Goal: Information Seeking & Learning: Learn about a topic

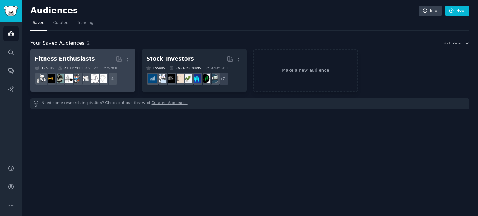
click at [96, 59] on h2 "Fitness Enthusiasts More" at bounding box center [83, 59] width 96 height 11
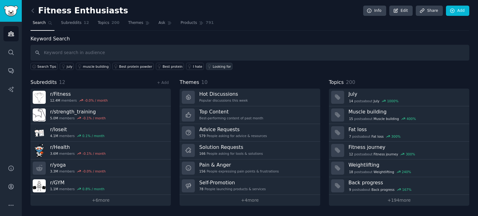
click at [213, 66] on div "Looking for" at bounding box center [222, 66] width 18 height 4
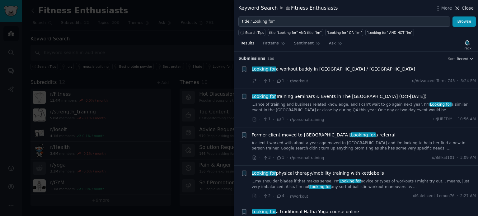
click at [466, 9] on span "Close" at bounding box center [468, 8] width 12 height 7
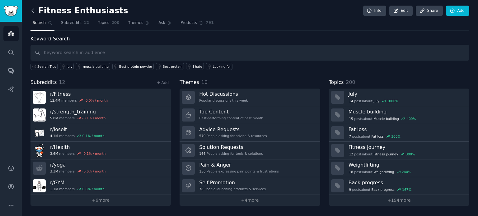
click at [33, 10] on icon at bounding box center [33, 10] width 7 height 7
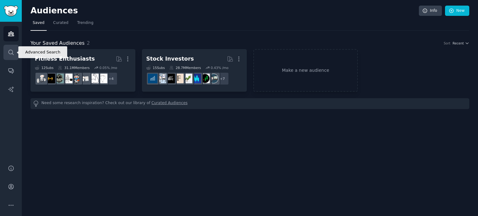
click at [12, 50] on icon "Sidebar" at bounding box center [11, 52] width 7 height 7
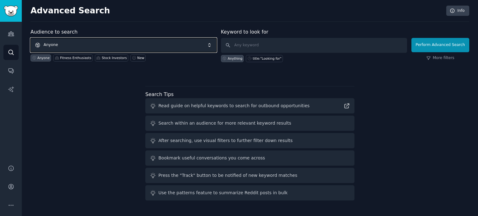
click at [72, 44] on span "Anyone" at bounding box center [123, 45] width 186 height 14
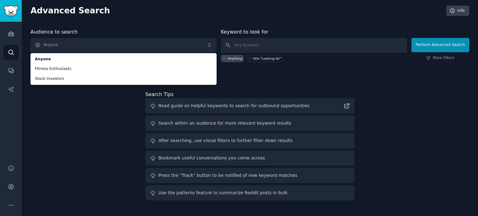
click at [61, 112] on div "Audience to search Anyone Anyone Fitness Enthusiasts Stock Investors Anyone Fit…" at bounding box center [249, 115] width 439 height 175
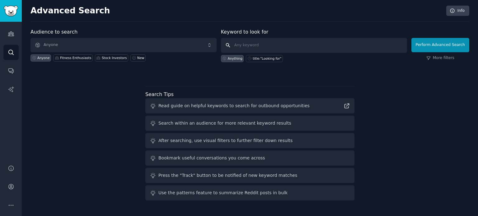
click at [286, 44] on input "text" at bounding box center [314, 45] width 186 height 15
click at [9, 68] on icon "Sidebar" at bounding box center [11, 71] width 7 height 7
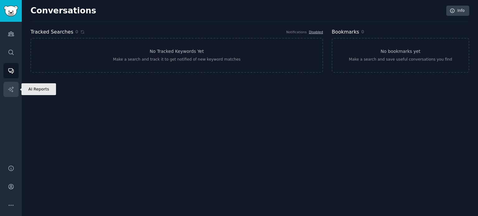
click at [13, 86] on icon "Sidebar" at bounding box center [11, 89] width 7 height 7
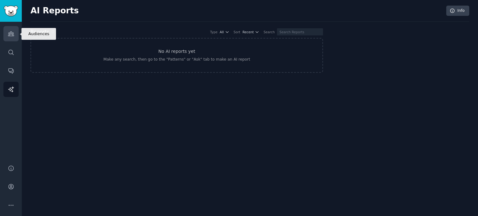
click at [11, 35] on icon "Sidebar" at bounding box center [11, 33] width 7 height 7
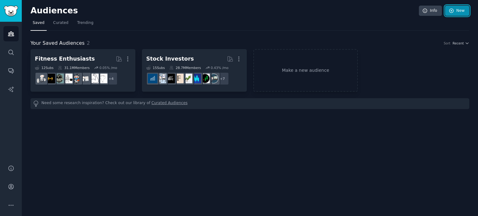
click at [457, 12] on link "New" at bounding box center [457, 11] width 24 height 11
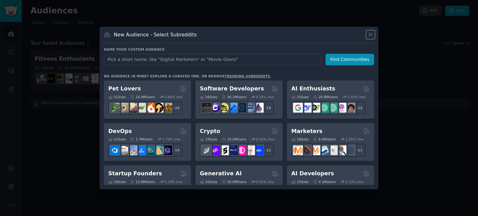
click at [372, 35] on icon at bounding box center [370, 34] width 7 height 7
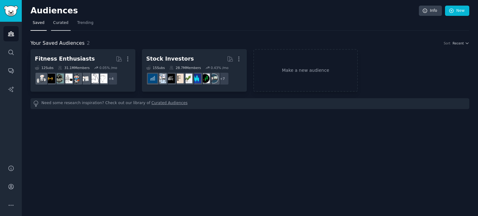
click at [60, 22] on span "Curated" at bounding box center [60, 23] width 15 height 6
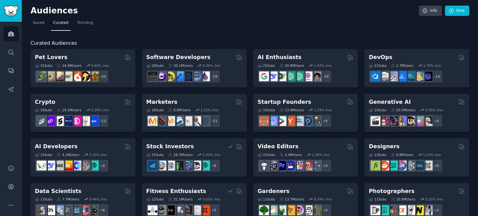
drag, startPoint x: 39, startPoint y: 43, endPoint x: 32, endPoint y: 38, distance: 7.6
click at [34, 44] on span "Curated Audiences" at bounding box center [53, 44] width 46 height 8
click at [82, 22] on span "Trending" at bounding box center [85, 23] width 16 height 6
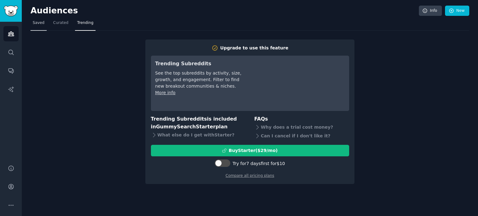
click at [37, 22] on span "Saved" at bounding box center [39, 23] width 12 height 6
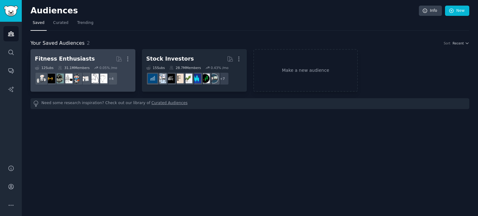
click at [101, 57] on h2 "Fitness Enthusiasts Curated by GummySearch More" at bounding box center [83, 59] width 96 height 11
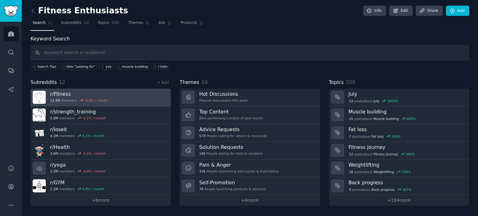
click at [101, 93] on h3 "r/ Fitness" at bounding box center [79, 94] width 58 height 7
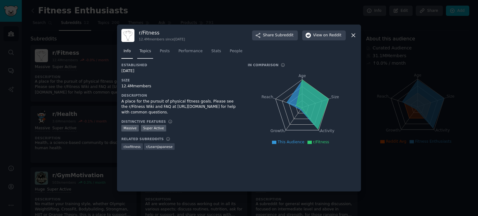
click at [147, 50] on span "Topics" at bounding box center [145, 52] width 12 height 6
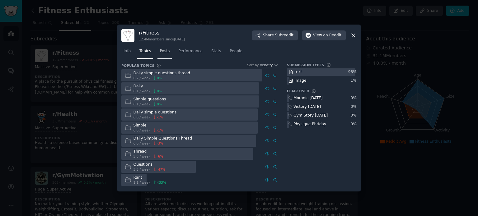
click at [165, 49] on span "Posts" at bounding box center [165, 52] width 10 height 6
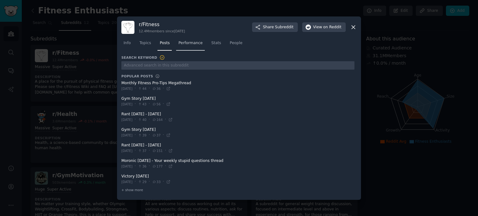
click at [189, 42] on span "Performance" at bounding box center [190, 43] width 24 height 6
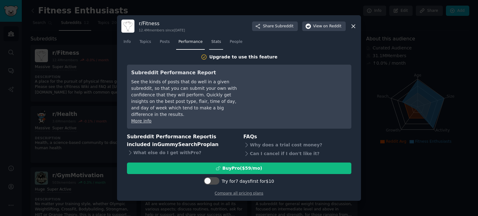
click at [211, 45] on span "Stats" at bounding box center [216, 42] width 10 height 6
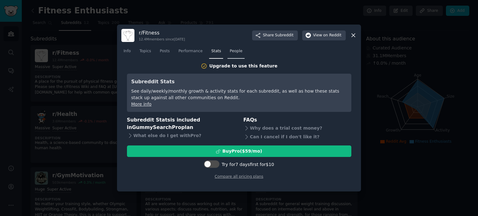
click at [227, 55] on link "People" at bounding box center [235, 52] width 17 height 13
click at [124, 51] on span "Info" at bounding box center [127, 52] width 7 height 6
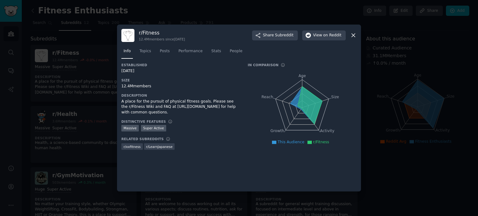
click at [354, 35] on icon at bounding box center [353, 35] width 7 height 7
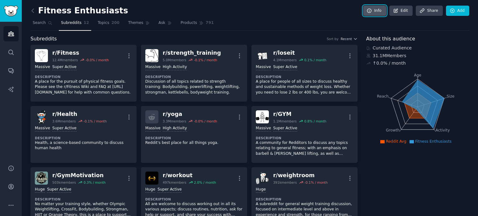
click at [377, 10] on link "Info" at bounding box center [374, 11] width 23 height 11
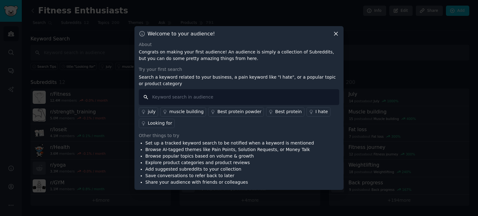
click at [200, 94] on input "text" at bounding box center [239, 97] width 200 height 16
click at [149, 112] on div "july" at bounding box center [152, 112] width 8 height 7
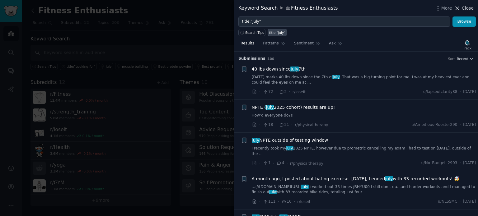
click at [466, 8] on span "Close" at bounding box center [468, 8] width 12 height 7
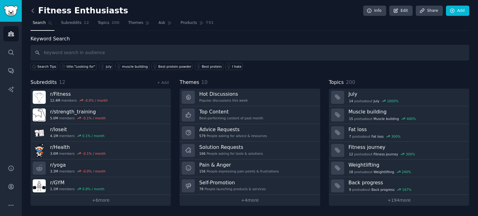
click at [31, 11] on icon at bounding box center [33, 10] width 7 height 7
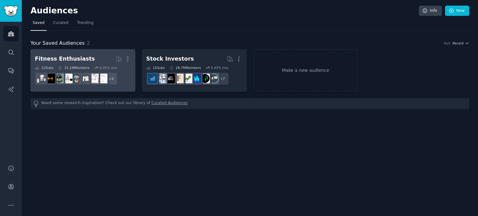
click at [123, 79] on dd "r/yoga, r/fitness30plus, r/physicaltherapy, r/personaltraining + 4" at bounding box center [83, 78] width 96 height 17
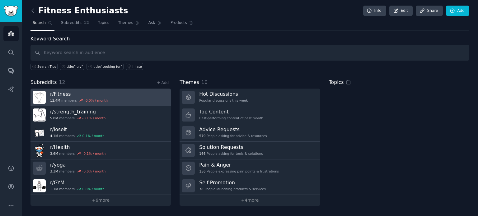
click at [60, 94] on h3 "r/ Fitness" at bounding box center [79, 94] width 58 height 7
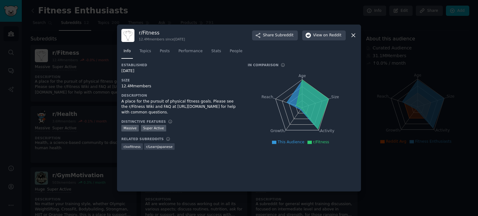
click at [148, 33] on h3 "r/ Fitness" at bounding box center [162, 33] width 46 height 7
click at [353, 39] on div "r/ Fitness 12.4M members since [DATE] Share Subreddit View on Reddit" at bounding box center [238, 35] width 235 height 13
click at [355, 36] on icon at bounding box center [353, 35] width 7 height 7
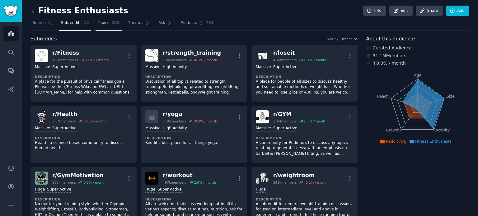
click at [100, 24] on span "Topics" at bounding box center [104, 23] width 12 height 6
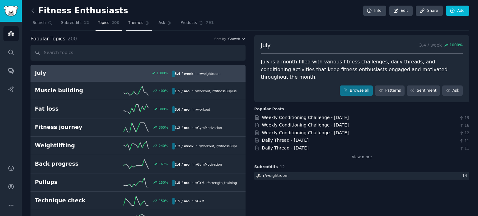
click at [131, 26] on link "Themes" at bounding box center [139, 24] width 26 height 13
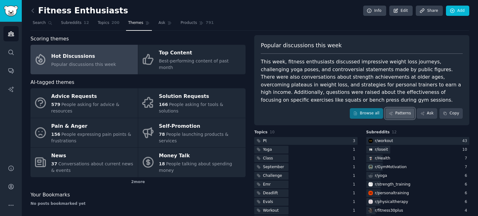
click at [403, 111] on link "Patterns" at bounding box center [399, 113] width 29 height 11
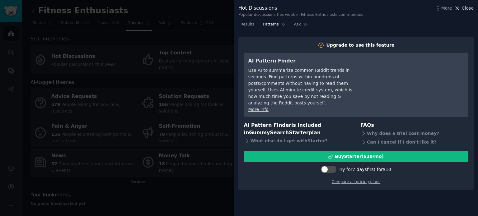
click at [467, 8] on span "Close" at bounding box center [468, 8] width 12 height 7
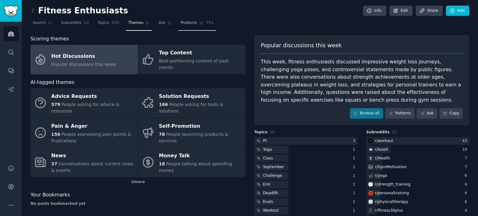
click at [184, 24] on span "Products" at bounding box center [188, 23] width 16 height 6
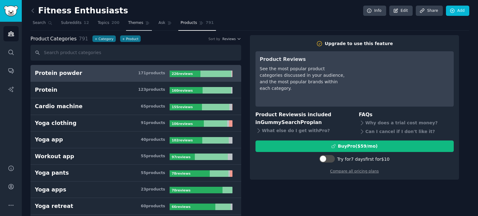
click at [128, 22] on span "Themes" at bounding box center [135, 23] width 15 height 6
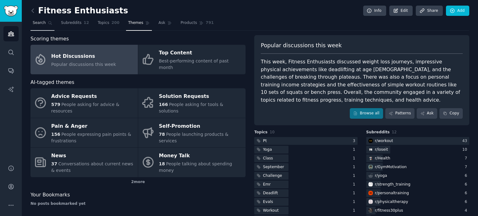
click at [39, 23] on span "Search" at bounding box center [39, 23] width 13 height 6
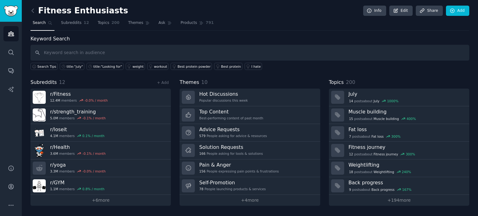
click at [68, 52] on input "text" at bounding box center [249, 53] width 439 height 16
click at [100, 68] on div "title:"Looking for"" at bounding box center [107, 66] width 29 height 4
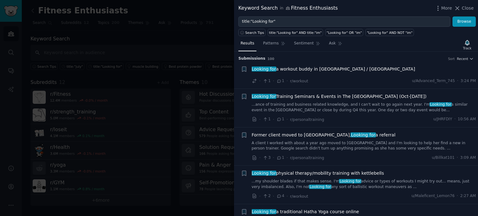
click at [469, 8] on span "Close" at bounding box center [468, 8] width 12 height 7
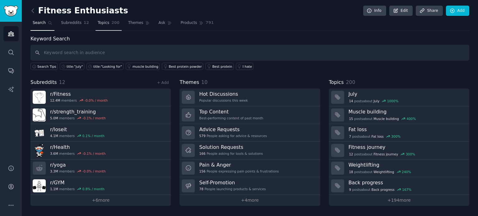
click at [106, 24] on link "Topics 200" at bounding box center [109, 24] width 26 height 13
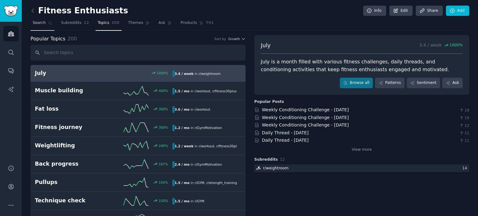
click at [37, 24] on span "Search" at bounding box center [39, 23] width 13 height 6
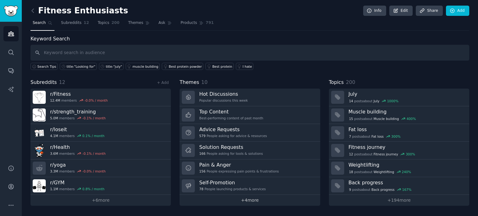
click at [268, 200] on link "+ 4 more" at bounding box center [250, 200] width 140 height 11
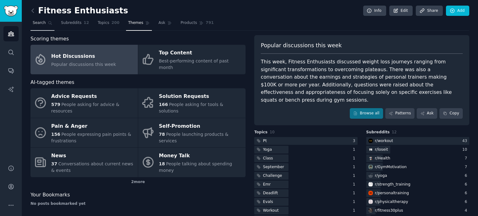
drag, startPoint x: 101, startPoint y: 23, endPoint x: 46, endPoint y: 22, distance: 54.5
click at [101, 23] on span "Topics" at bounding box center [104, 23] width 12 height 6
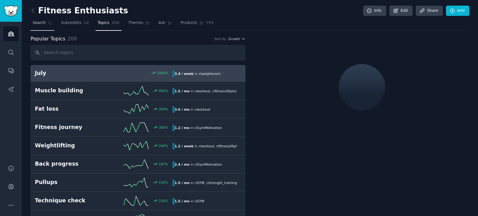
click at [40, 21] on span "Search" at bounding box center [39, 23] width 13 height 6
